Goal: Task Accomplishment & Management: Manage account settings

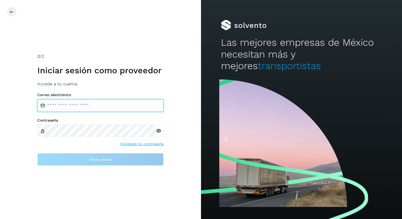
click at [54, 107] on input "email" at bounding box center [100, 105] width 126 height 13
type input "**********"
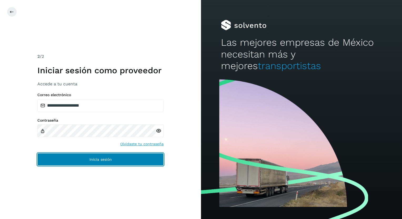
click at [103, 159] on span "Inicia sesión" at bounding box center [100, 160] width 22 height 4
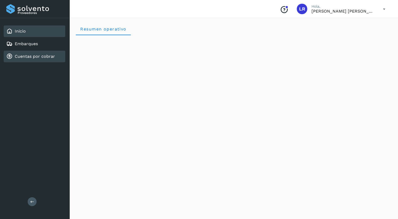
click at [21, 54] on link "Cuentas por cobrar" at bounding box center [35, 56] width 40 height 5
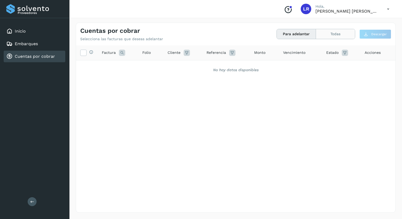
click at [334, 34] on button "Todas" at bounding box center [335, 34] width 39 height 10
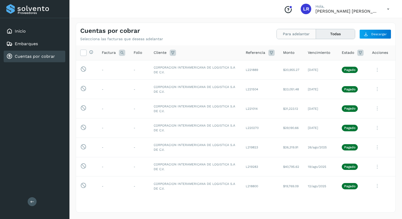
click at [290, 32] on button "Para adelantar" at bounding box center [296, 34] width 39 height 10
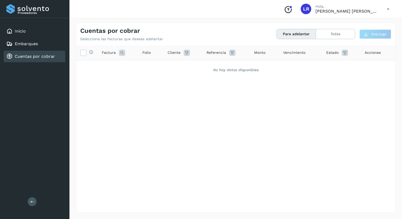
click at [387, 8] on icon at bounding box center [388, 9] width 11 height 11
click at [355, 23] on div "Cerrar sesión" at bounding box center [362, 24] width 63 height 10
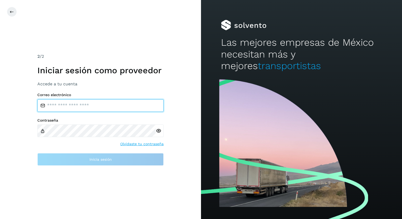
click at [59, 104] on input "email" at bounding box center [100, 105] width 126 height 13
type input "**********"
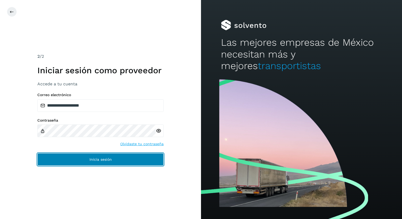
click at [100, 156] on button "Inicia sesión" at bounding box center [100, 159] width 126 height 13
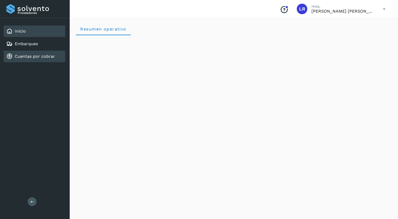
click at [40, 55] on link "Cuentas por cobrar" at bounding box center [35, 56] width 40 height 5
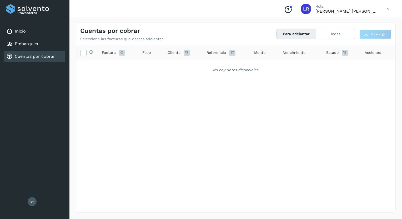
click at [387, 7] on icon at bounding box center [388, 9] width 11 height 11
click at [356, 23] on div "Cerrar sesión" at bounding box center [362, 24] width 63 height 10
